Goal: Transaction & Acquisition: Purchase product/service

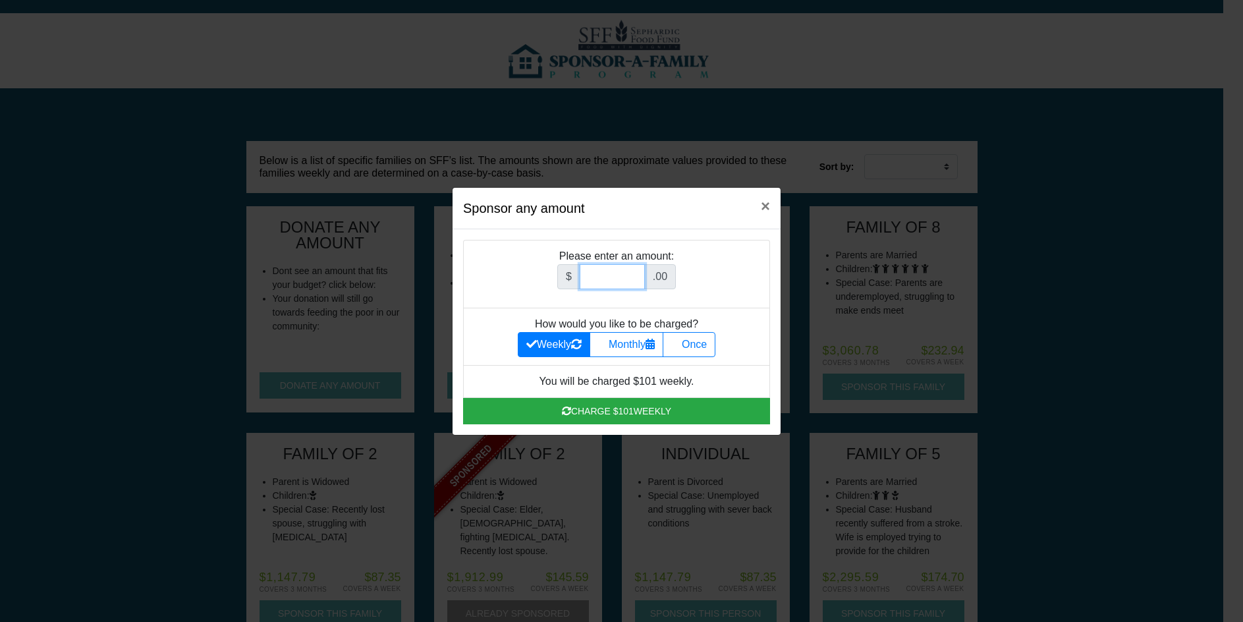
click at [630, 278] on input "Amount (to the nearest dollar)" at bounding box center [612, 276] width 65 height 25
type input "26"
click at [694, 337] on label "Once" at bounding box center [688, 344] width 53 height 25
click at [680, 337] on input "Once" at bounding box center [675, 341] width 9 height 9
radio input "true"
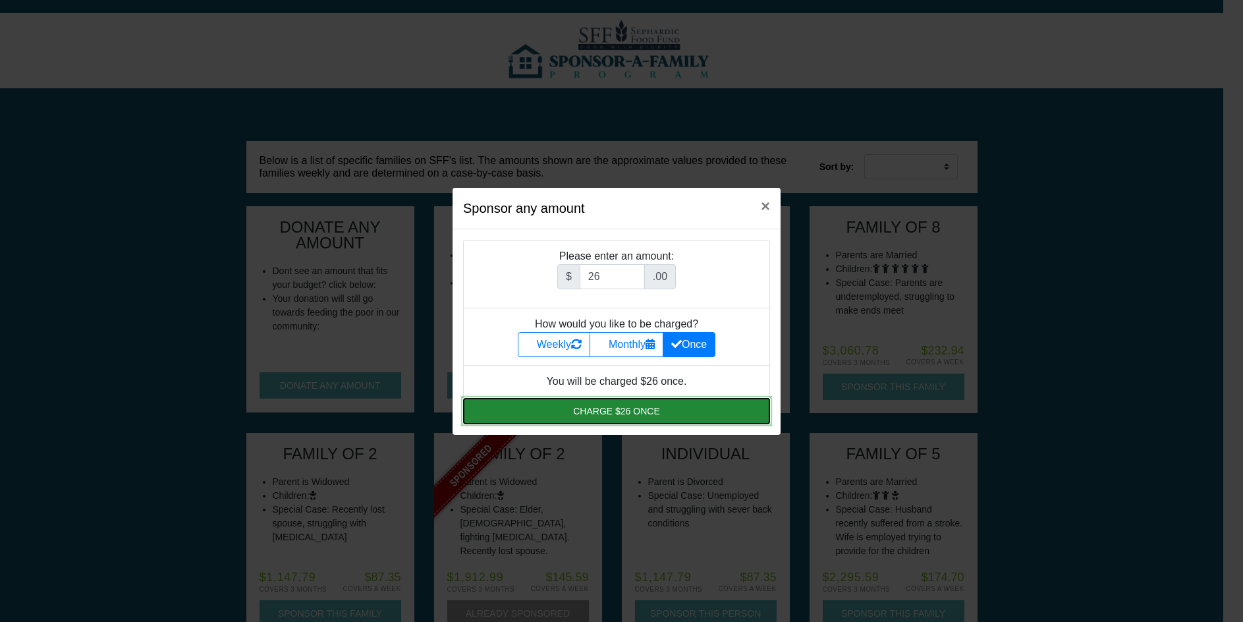
click at [639, 408] on button "Charge $26 once" at bounding box center [616, 411] width 307 height 26
